Goal: Task Accomplishment & Management: Manage account settings

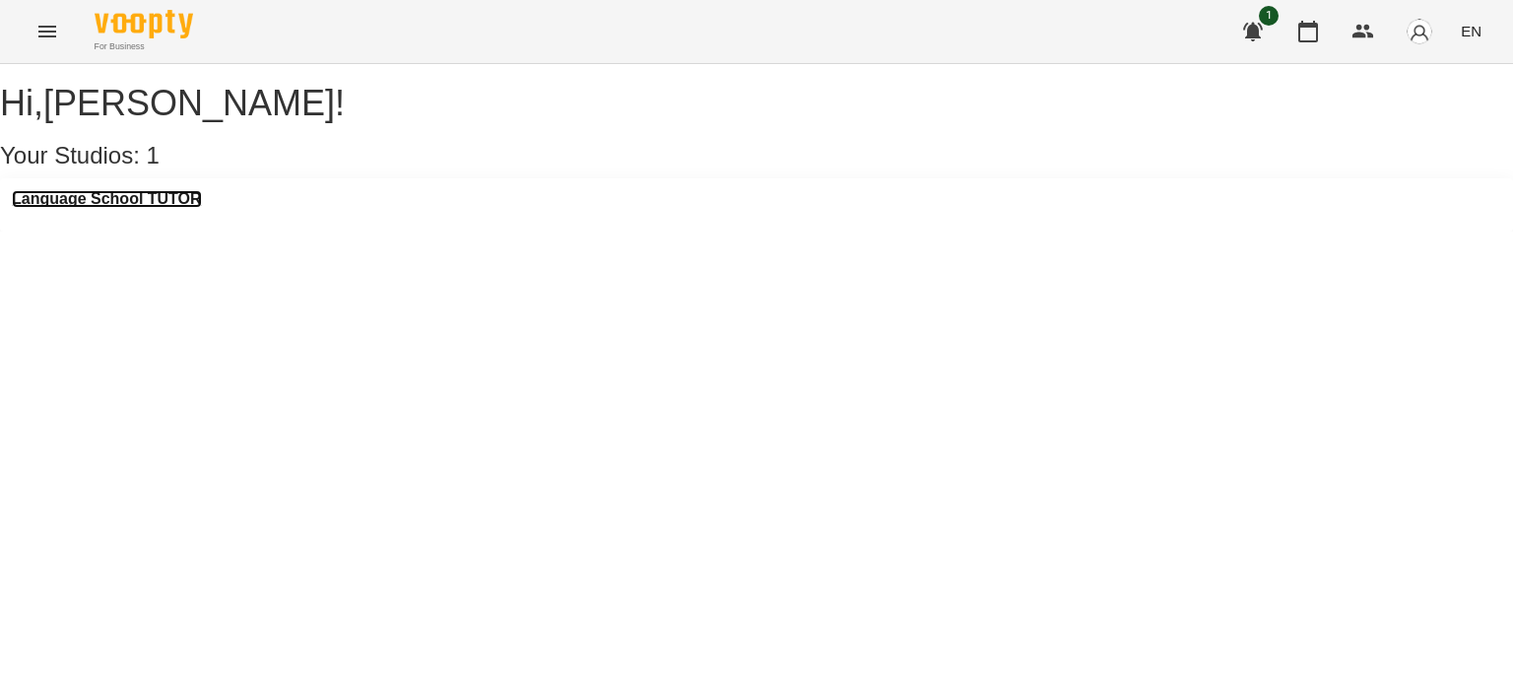
click at [169, 208] on h3 "Language School TUTOR" at bounding box center [107, 199] width 190 height 18
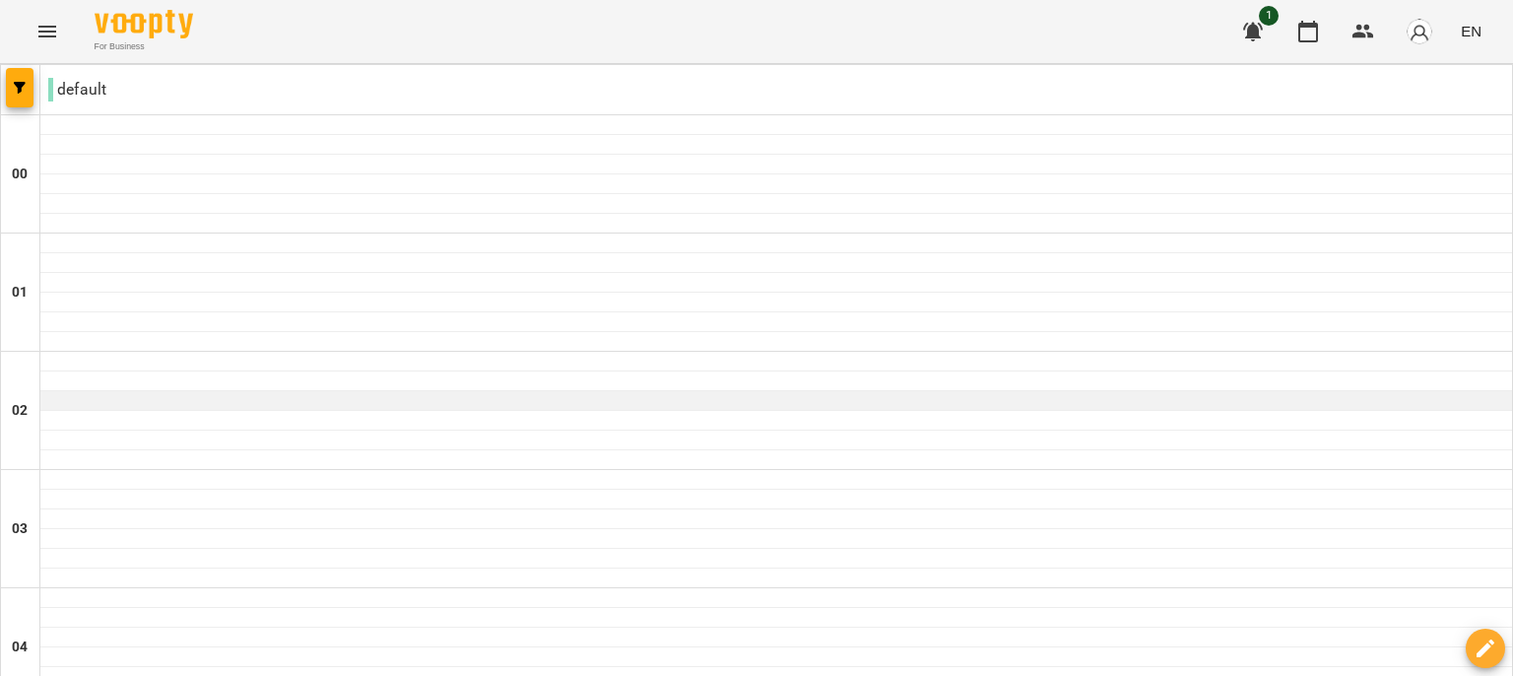
scroll to position [2257, 0]
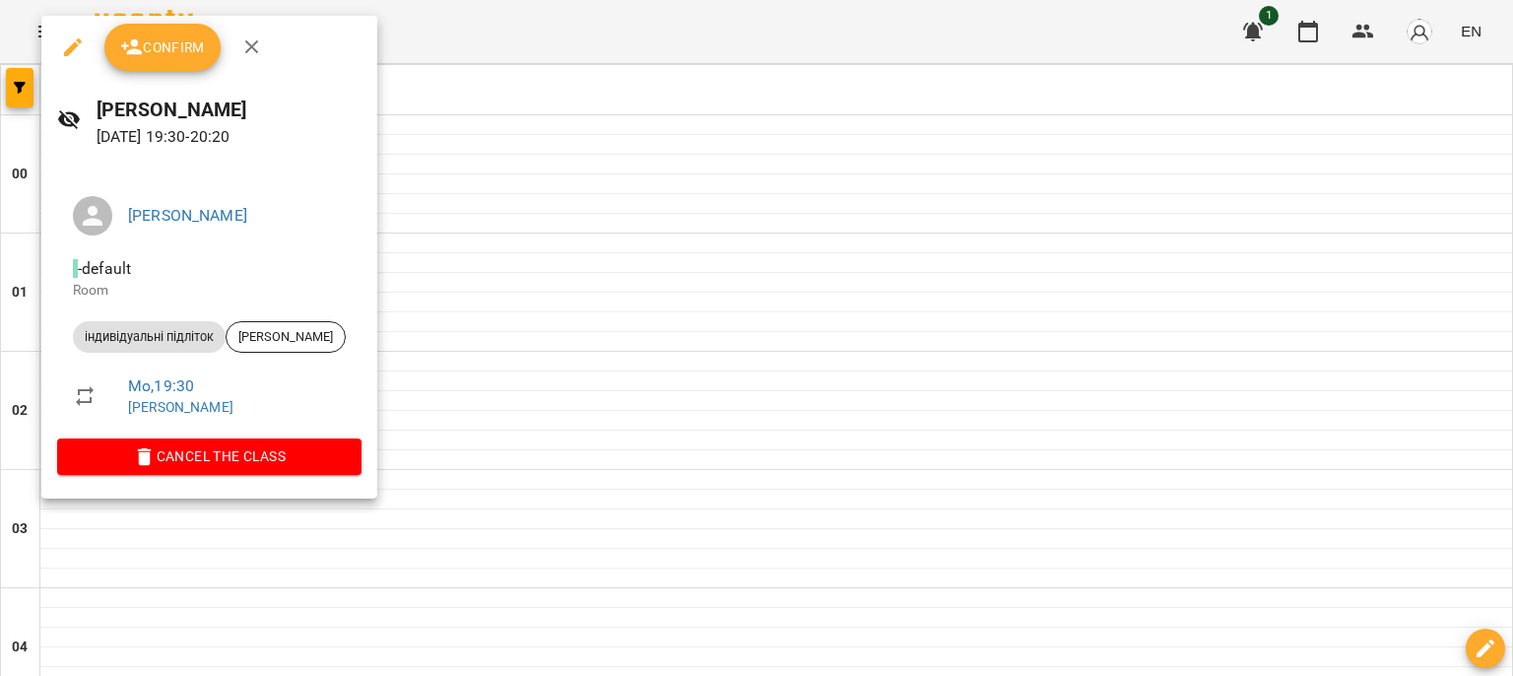
click at [146, 55] on span "Confirm" at bounding box center [162, 47] width 85 height 24
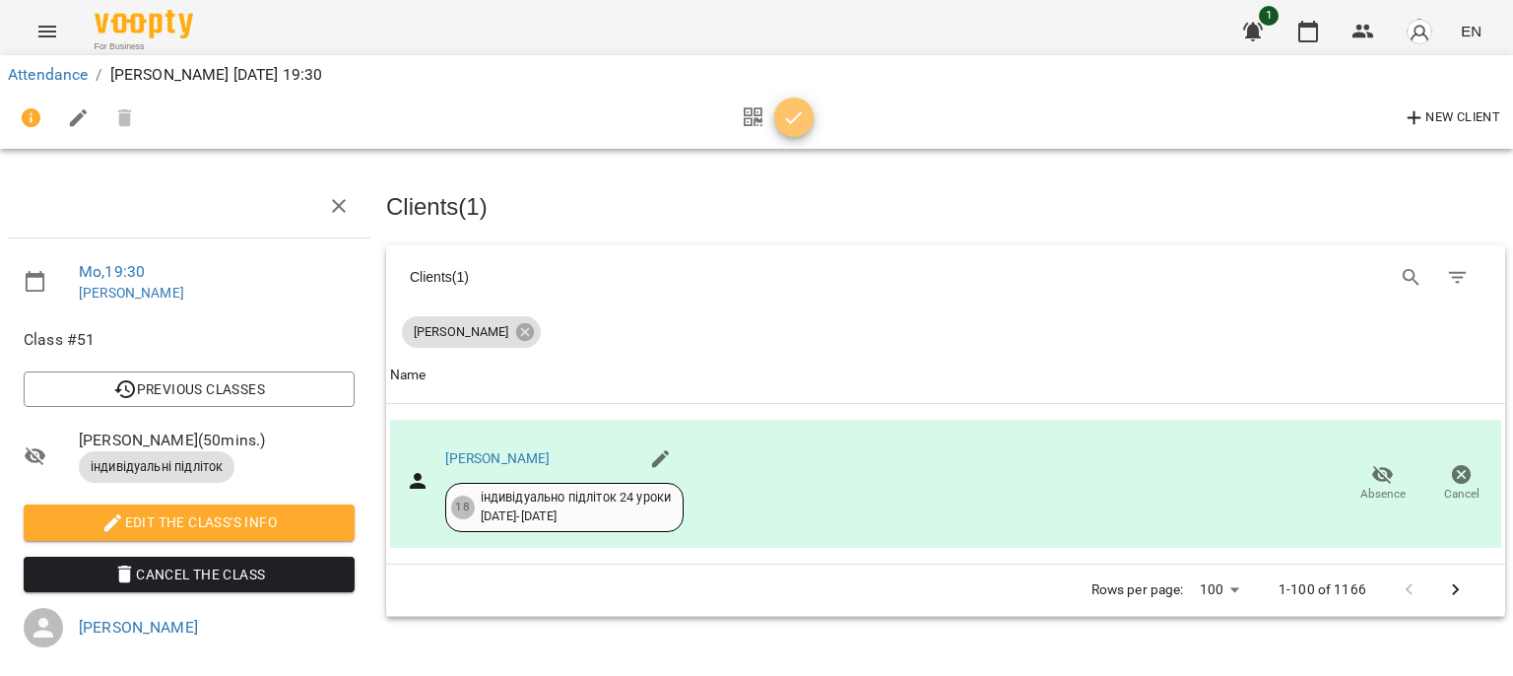
click at [788, 130] on button "button" at bounding box center [793, 117] width 39 height 39
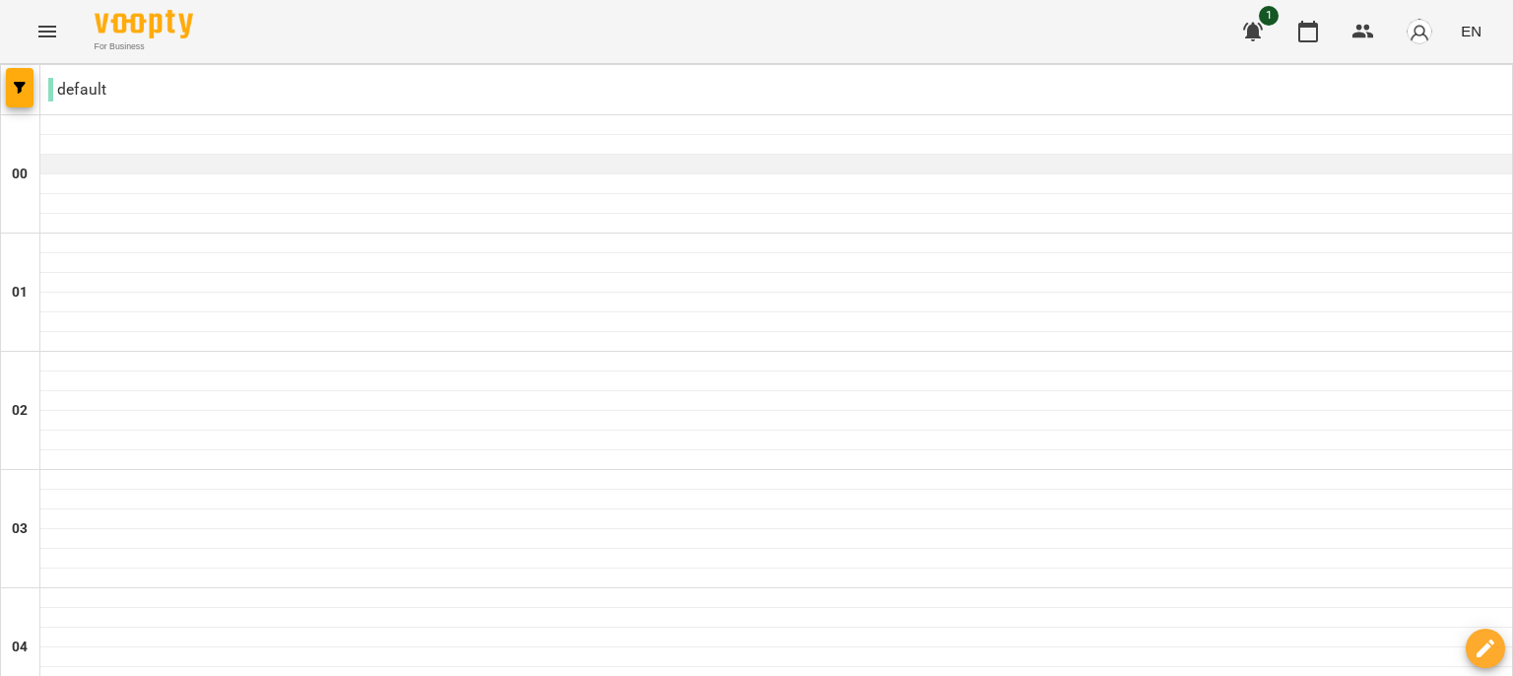
scroll to position [2194, 0]
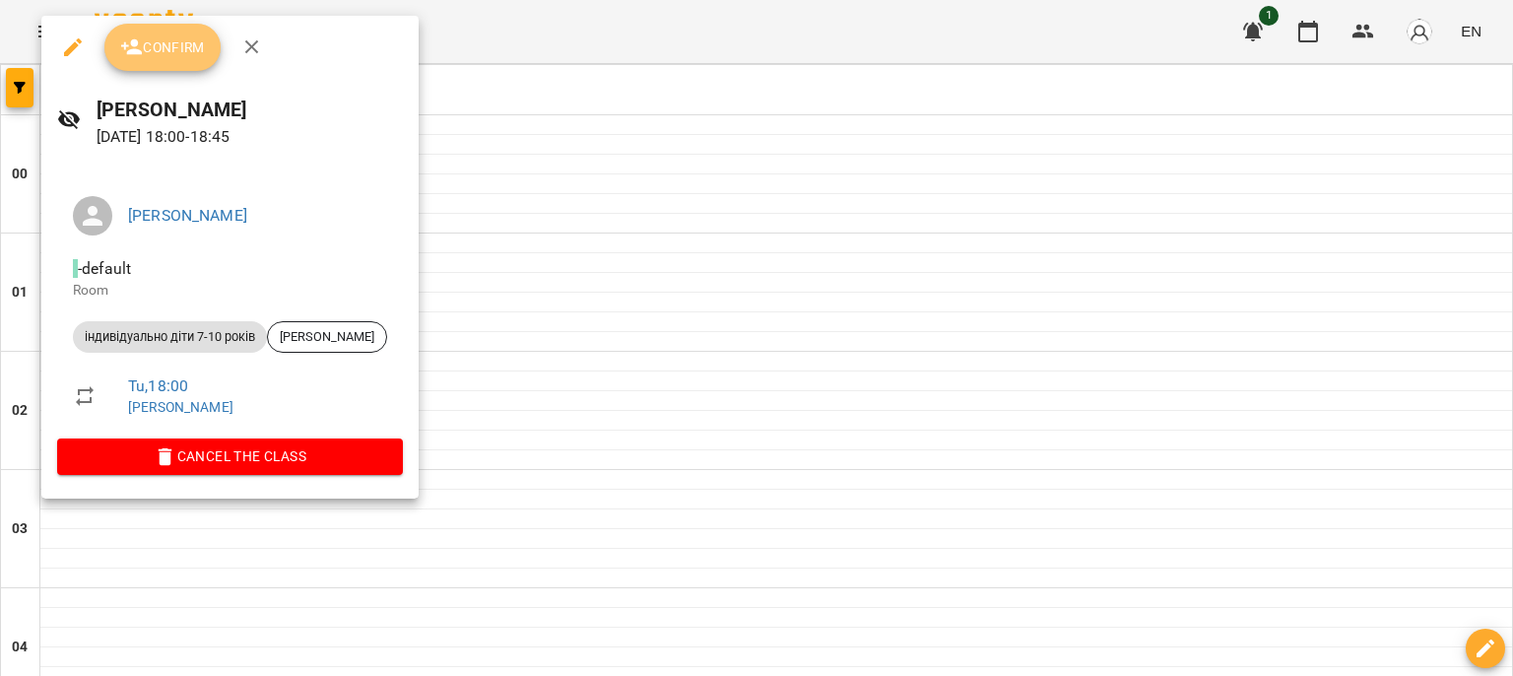
click at [162, 48] on span "Confirm" at bounding box center [162, 47] width 85 height 24
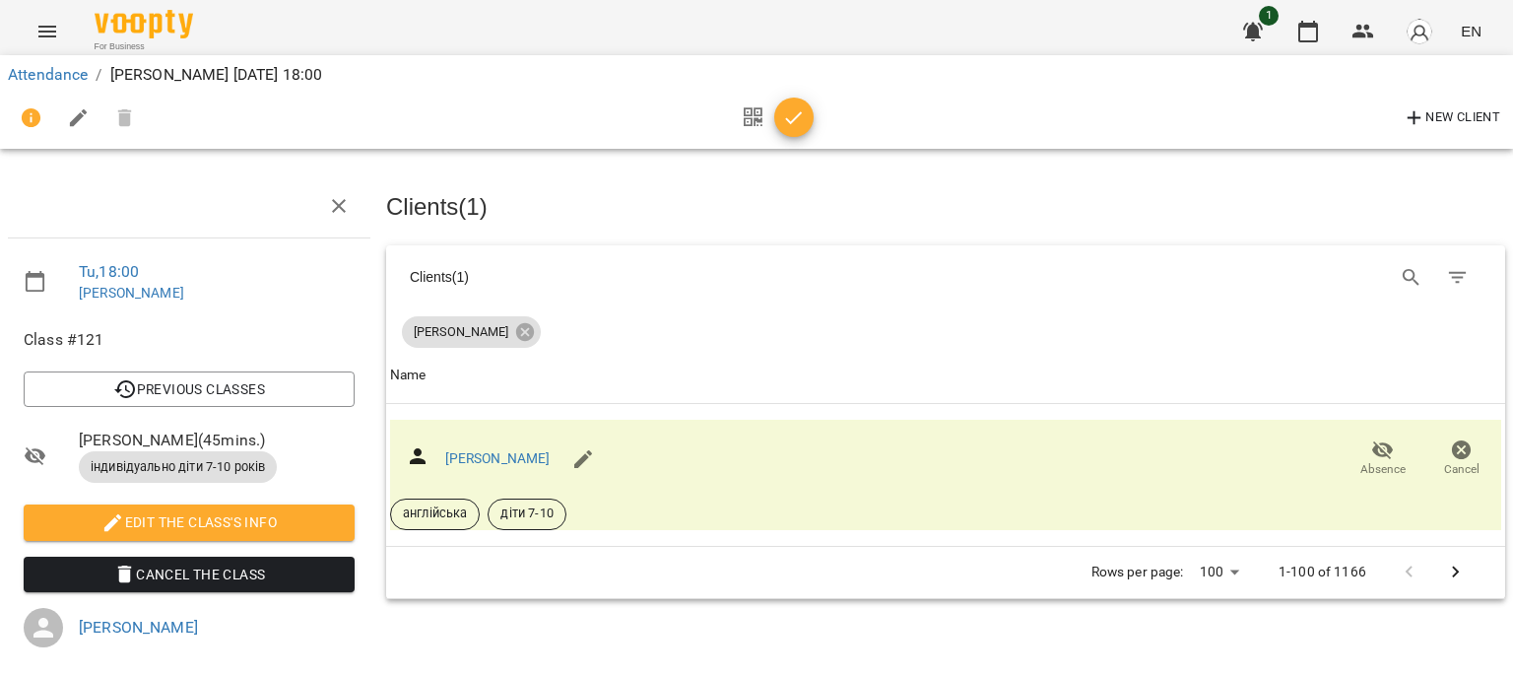
click at [783, 127] on icon "button" at bounding box center [794, 118] width 24 height 24
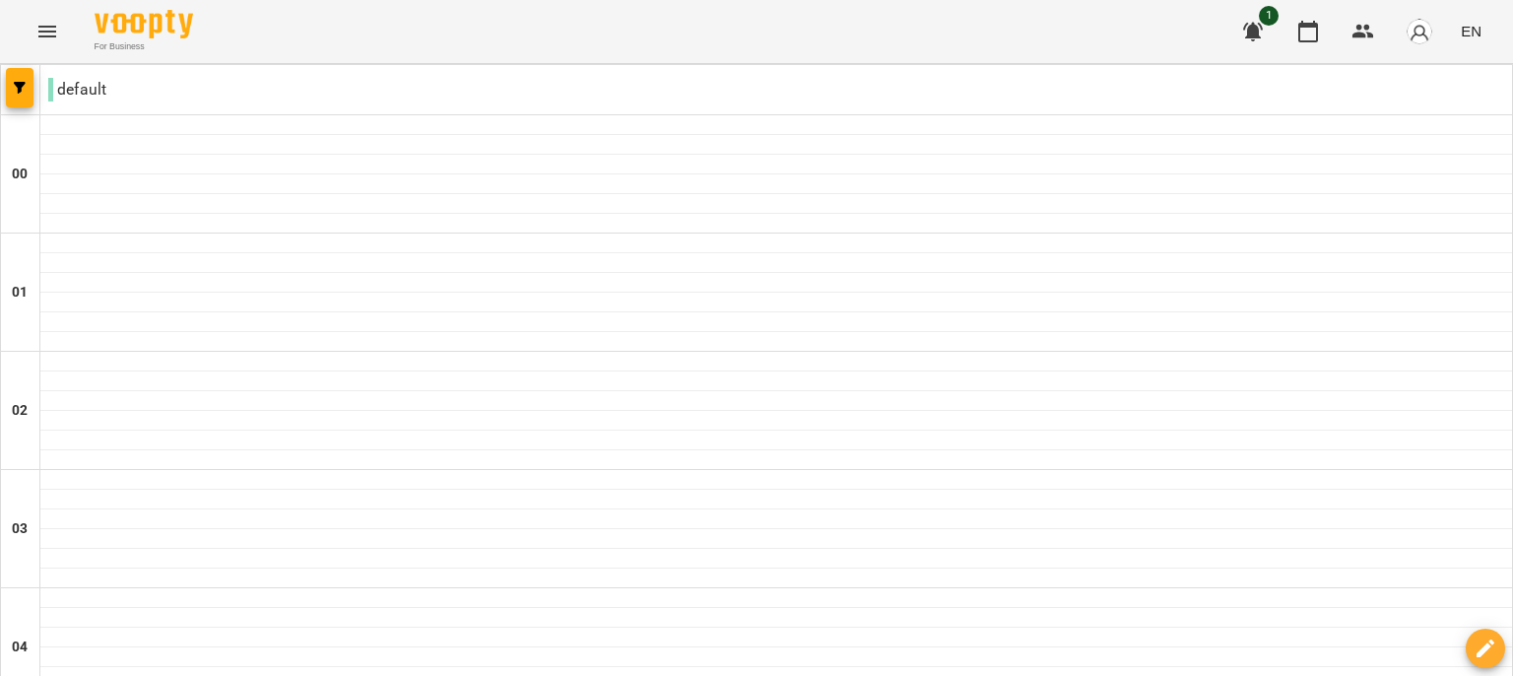
scroll to position [1848, 0]
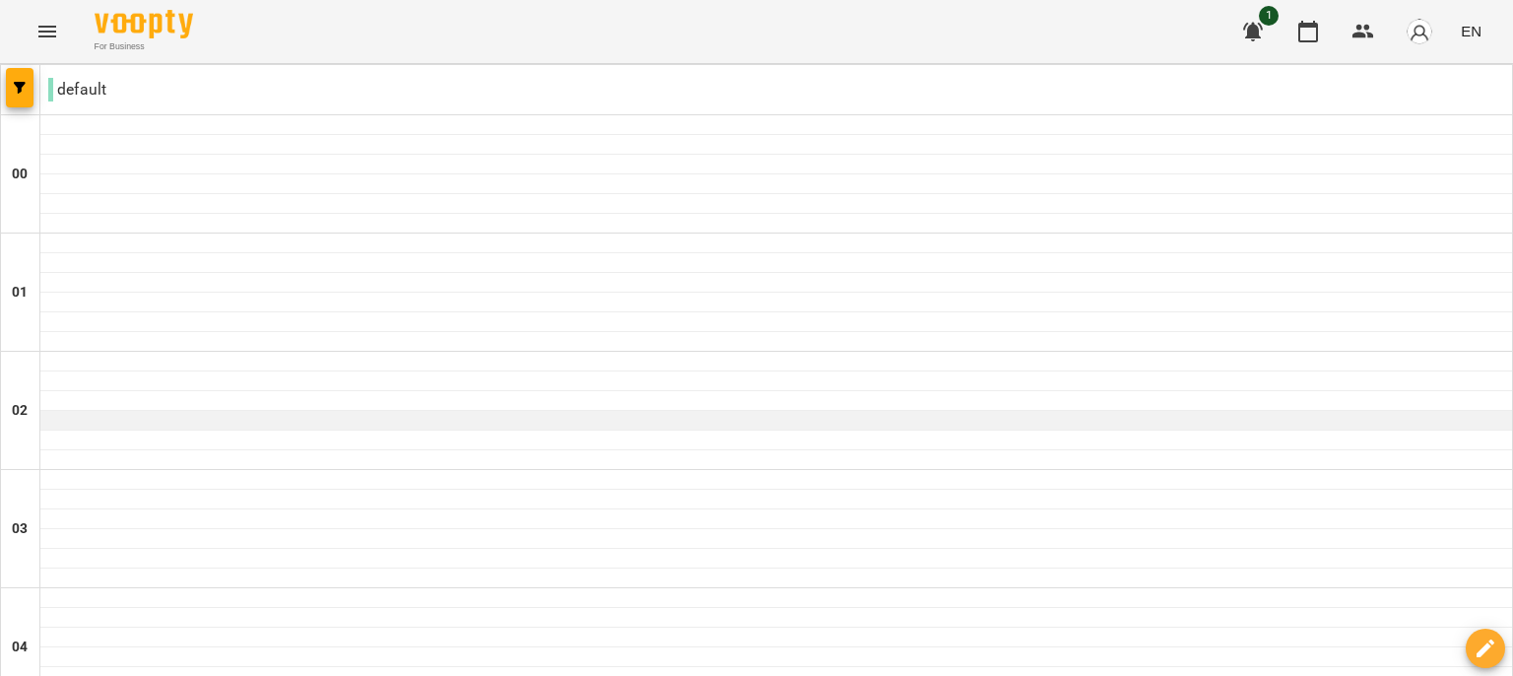
scroll to position [1598, 0]
